Goal: Task Accomplishment & Management: Complete application form

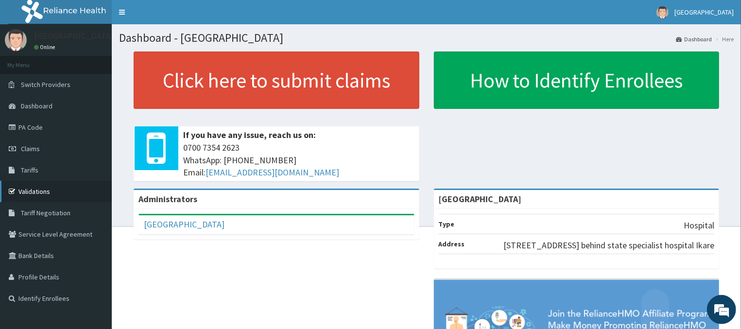
click at [43, 190] on link "Validations" at bounding box center [56, 191] width 112 height 21
click at [19, 192] on link "Validations" at bounding box center [56, 191] width 112 height 21
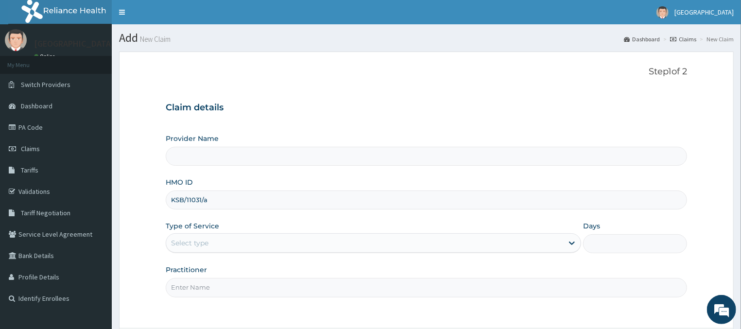
type input "KSB/11031/"
type input "Inland Medical Center"
type input "KSB/11031/A"
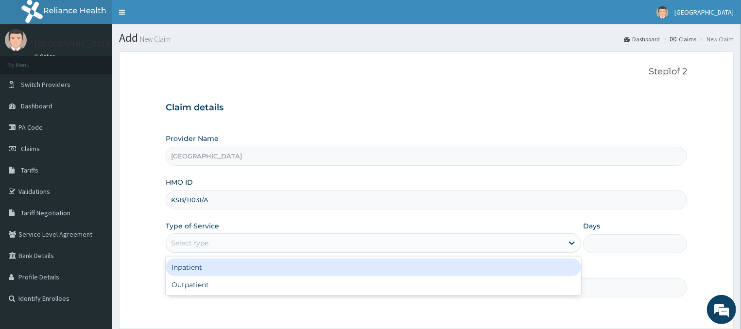
click at [246, 236] on div "Select type" at bounding box center [365, 243] width 398 height 16
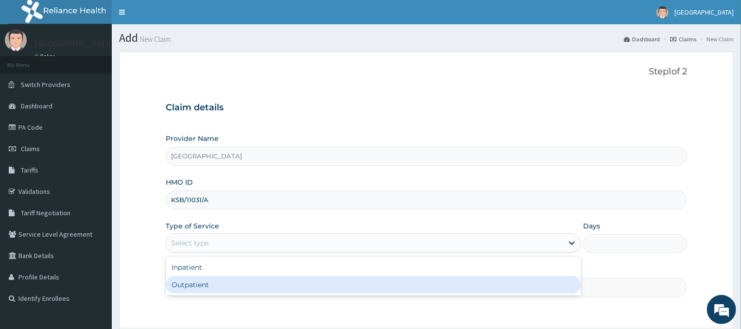
click at [233, 277] on div "Outpatient" at bounding box center [374, 284] width 416 height 17
type input "1"
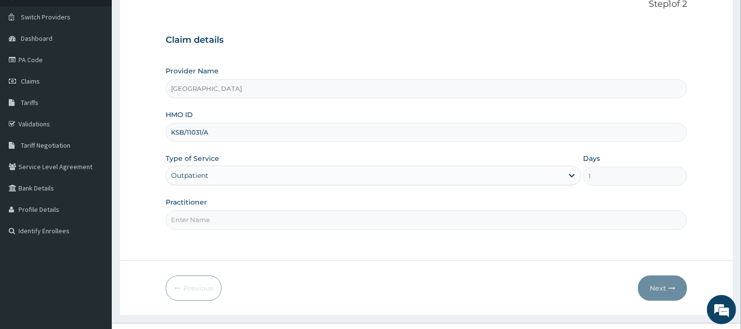
scroll to position [87, 0]
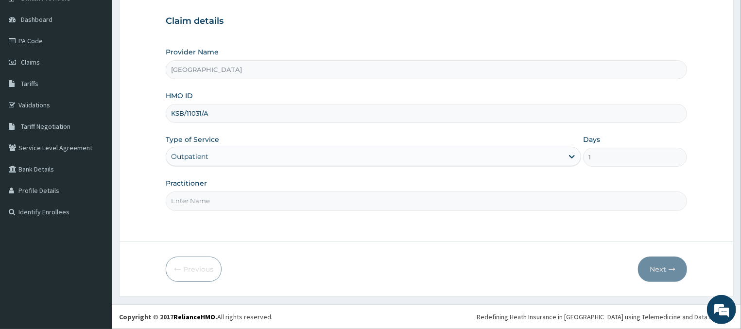
click at [224, 209] on input "Practitioner" at bounding box center [427, 200] width 522 height 19
type input "d"
type input "DR JK ONI"
click at [664, 261] on button "Next" at bounding box center [662, 269] width 49 height 25
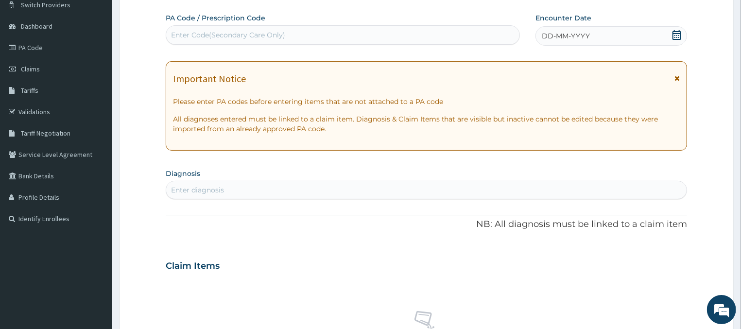
scroll to position [41, 0]
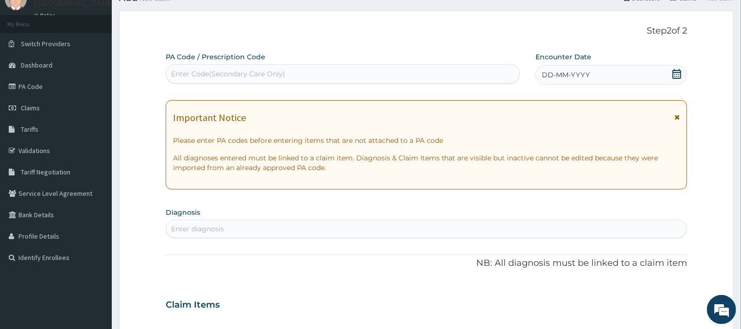
click at [206, 79] on div "Enter Code(Secondary Care Only)" at bounding box center [342, 74] width 353 height 16
click at [192, 79] on div "Enter Code(Secondary Care Only)" at bounding box center [342, 74] width 353 height 16
paste input "PA/9F983C"
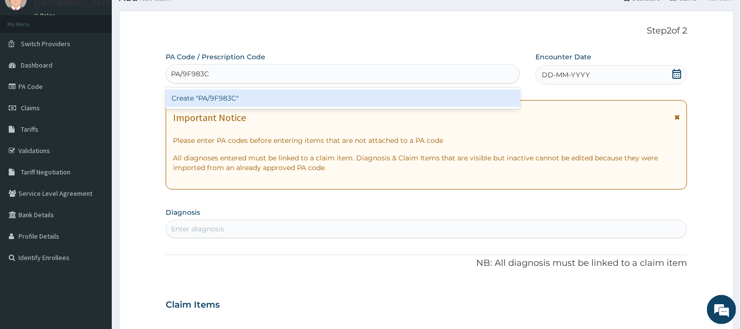
type input "PA/9F983C"
click at [144, 81] on form "Step 2 of 2 PA Code / Prescription Code option Create "PA/9F983C" focused, 1 of…" at bounding box center [426, 318] width 615 height 614
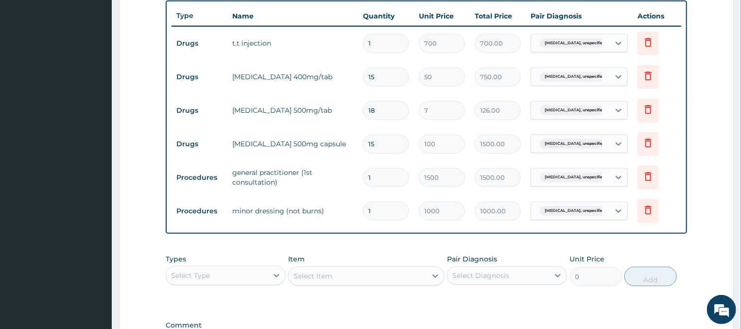
scroll to position [492, 0]
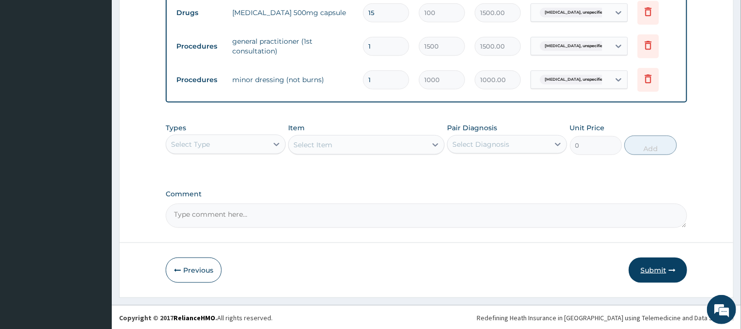
click at [653, 269] on button "Submit" at bounding box center [658, 270] width 58 height 25
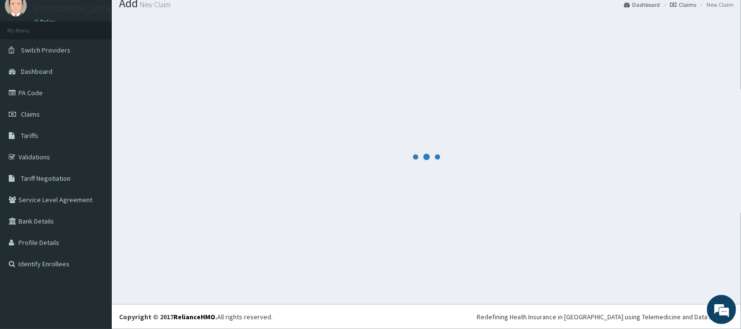
scroll to position [35, 0]
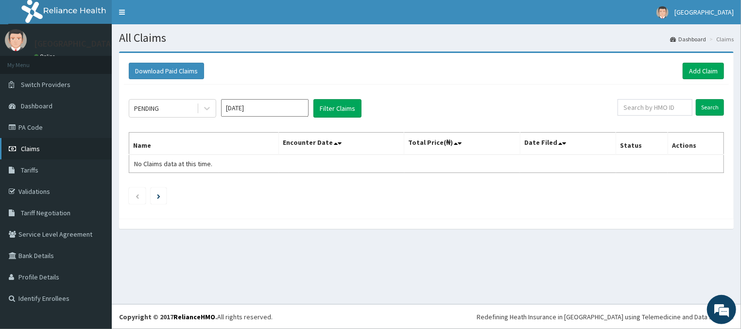
click at [43, 147] on link "Claims" at bounding box center [56, 148] width 112 height 21
click at [326, 116] on button "Filter Claims" at bounding box center [337, 108] width 48 height 18
click at [173, 107] on div "Under Review" at bounding box center [154, 109] width 40 height 10
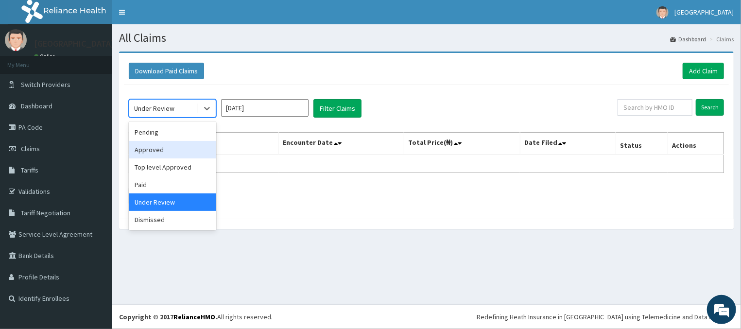
drag, startPoint x: 167, startPoint y: 150, endPoint x: 180, endPoint y: 148, distance: 13.3
click at [167, 150] on div "Approved" at bounding box center [172, 149] width 87 height 17
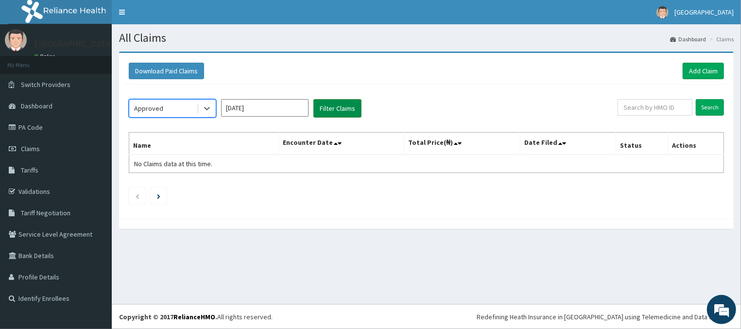
click at [331, 111] on button "Filter Claims" at bounding box center [337, 108] width 48 height 18
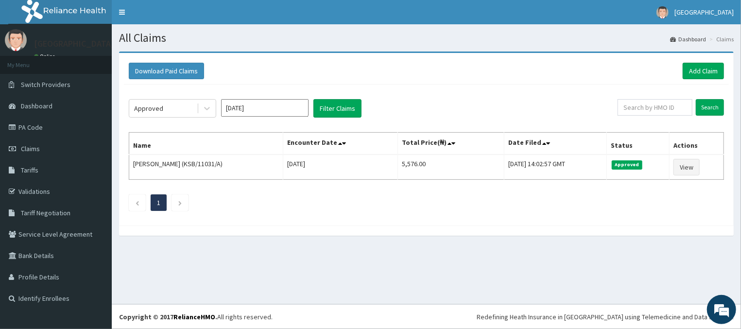
click at [450, 83] on div "Download Paid Claims Add Claim" at bounding box center [426, 71] width 605 height 27
click at [29, 130] on link "PA Code" at bounding box center [56, 127] width 112 height 21
